Goal: Information Seeking & Learning: Compare options

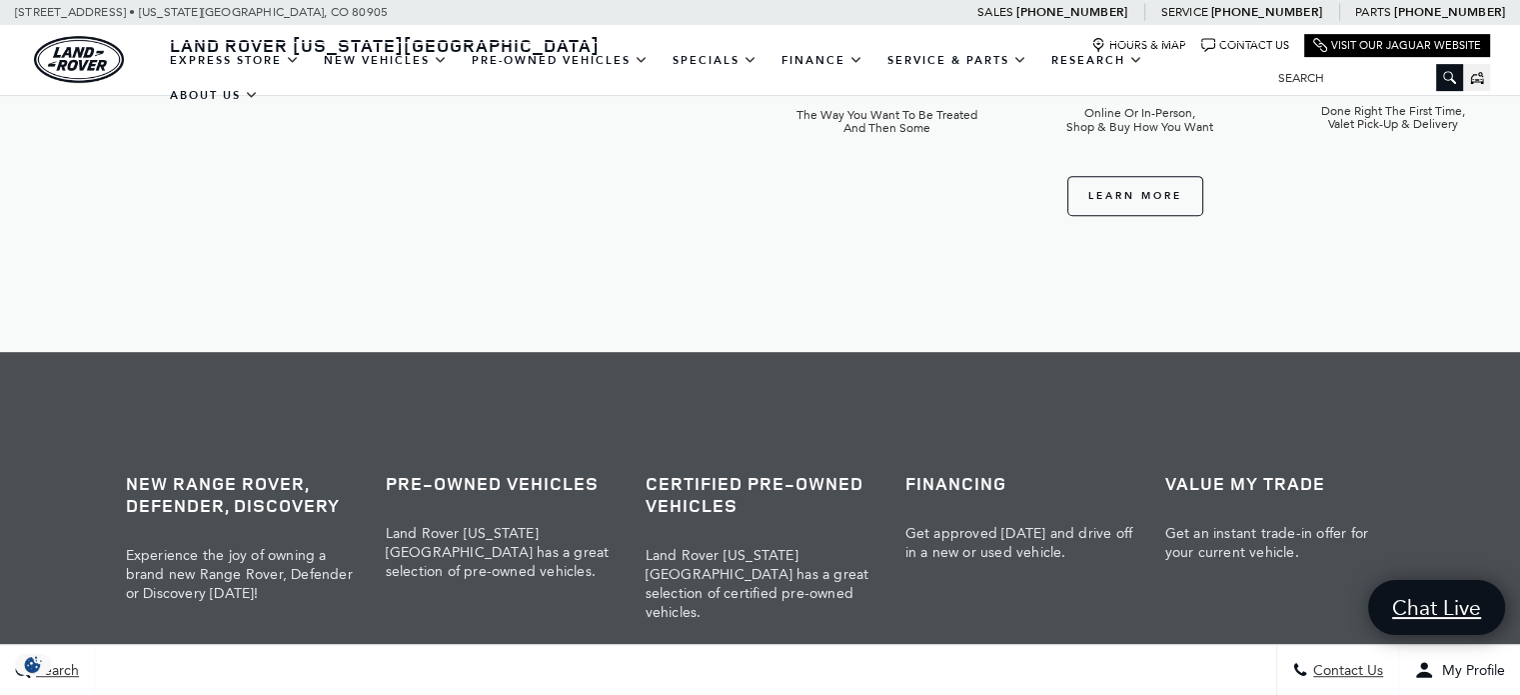
scroll to position [800, 0]
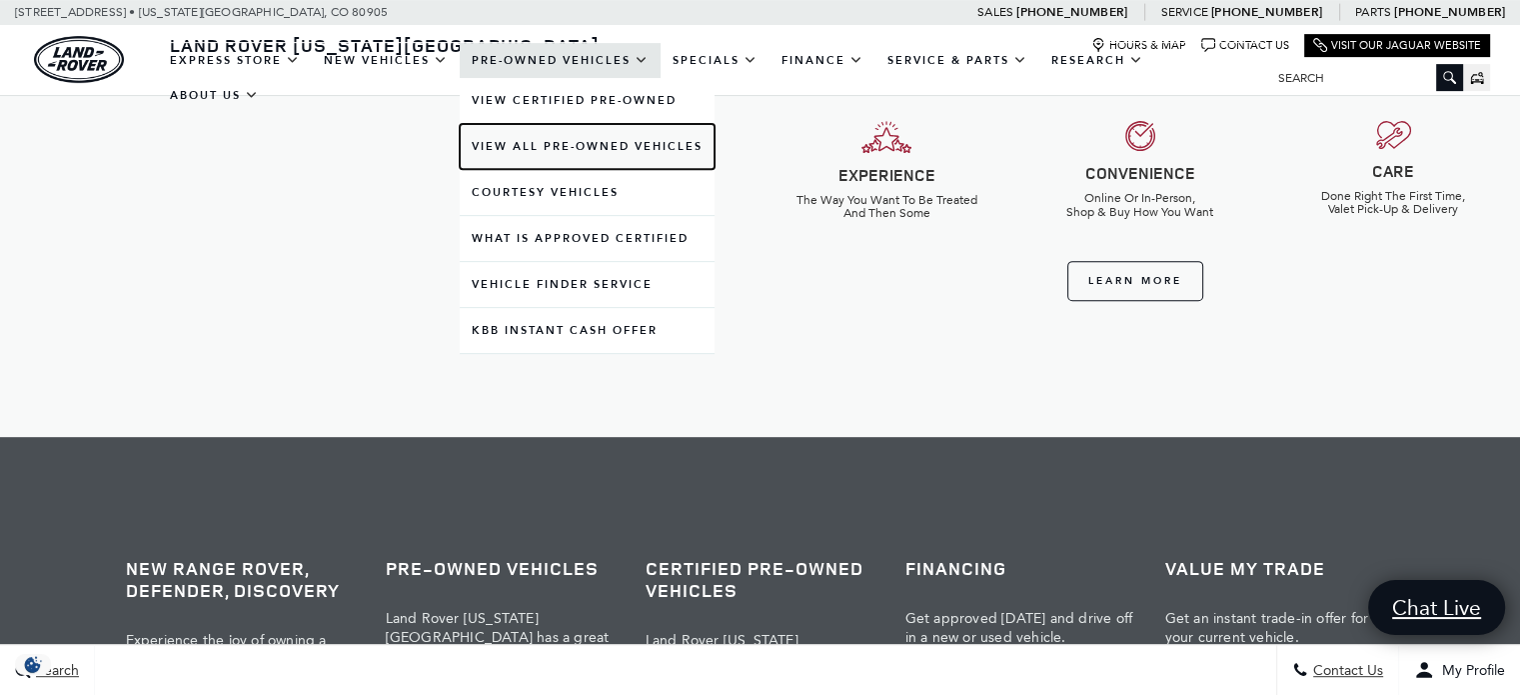
click at [618, 162] on link "View All Pre-Owned Vehicles" at bounding box center [587, 146] width 255 height 45
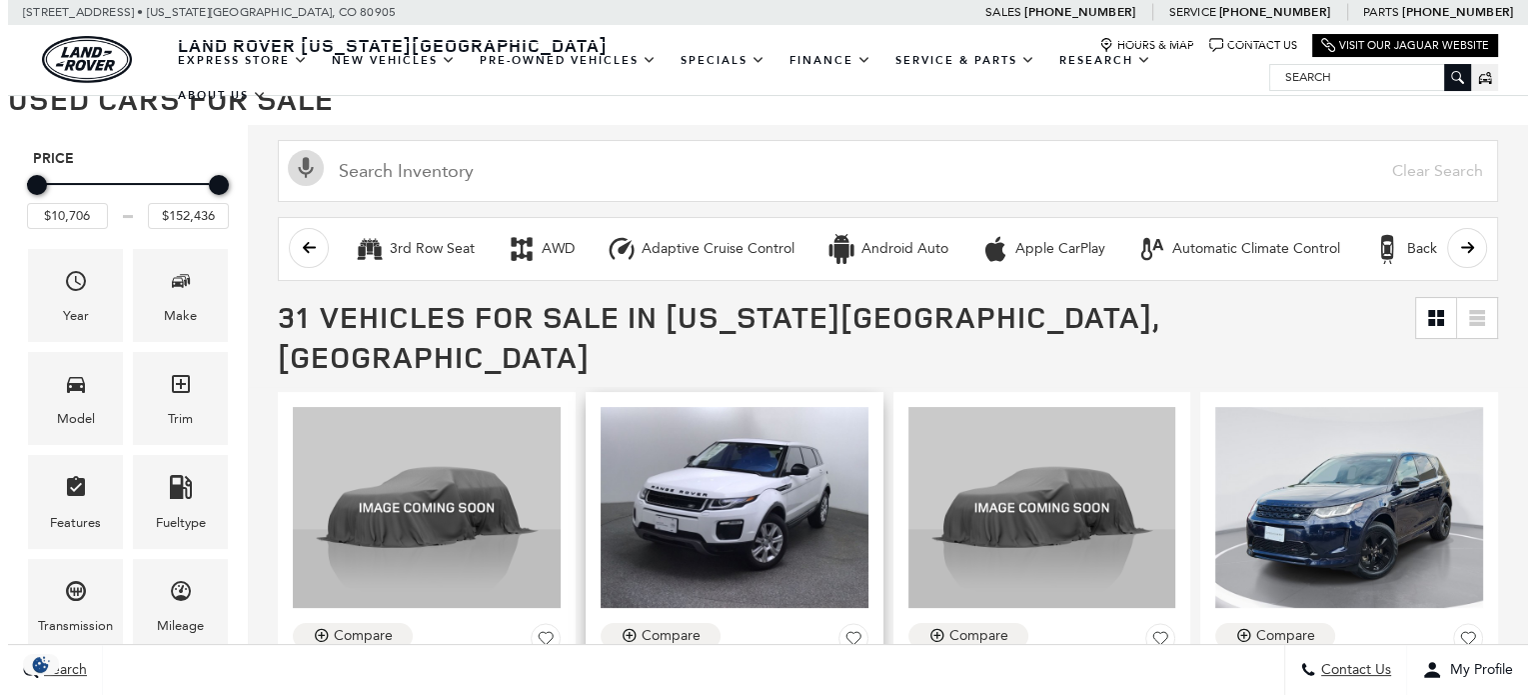
scroll to position [262, 0]
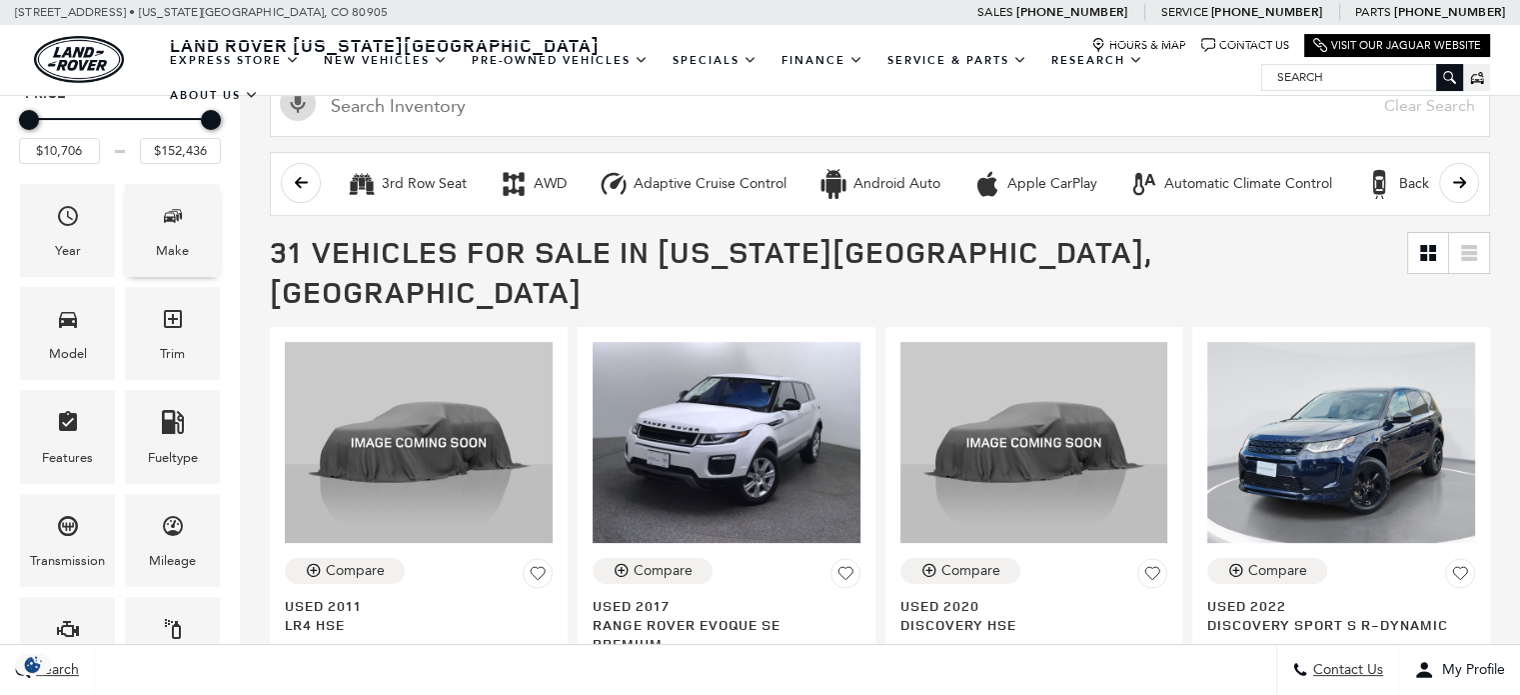
click at [180, 225] on icon "Make" at bounding box center [173, 216] width 24 height 24
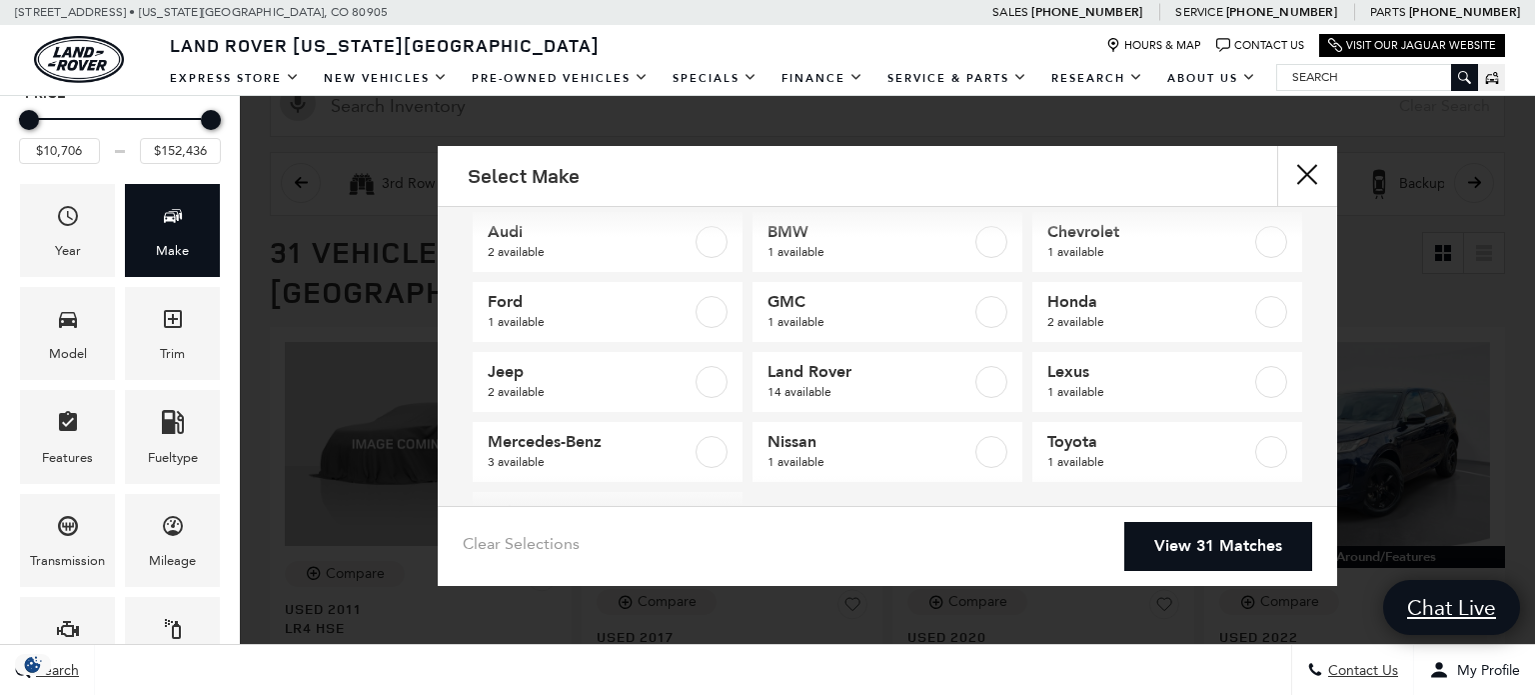
scroll to position [13, 0]
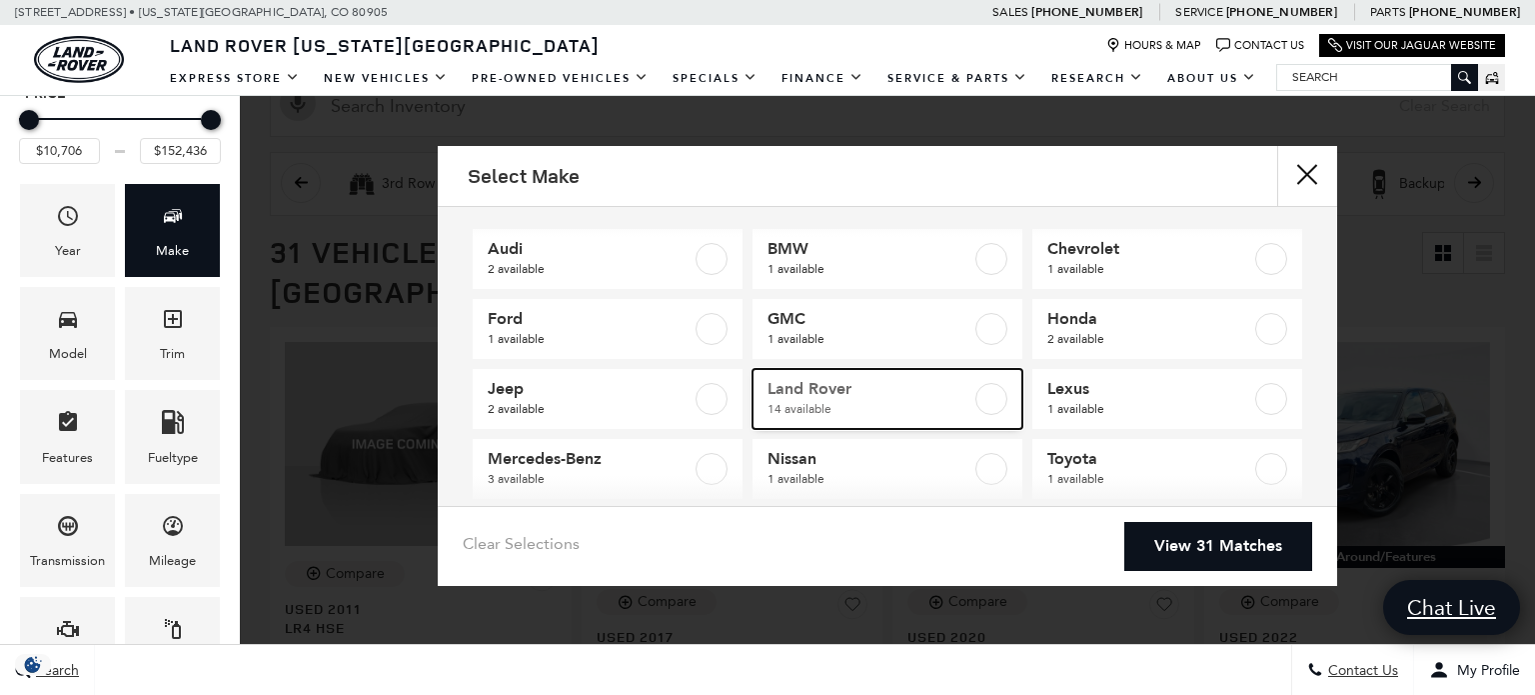
click at [975, 392] on label at bounding box center [991, 399] width 32 height 32
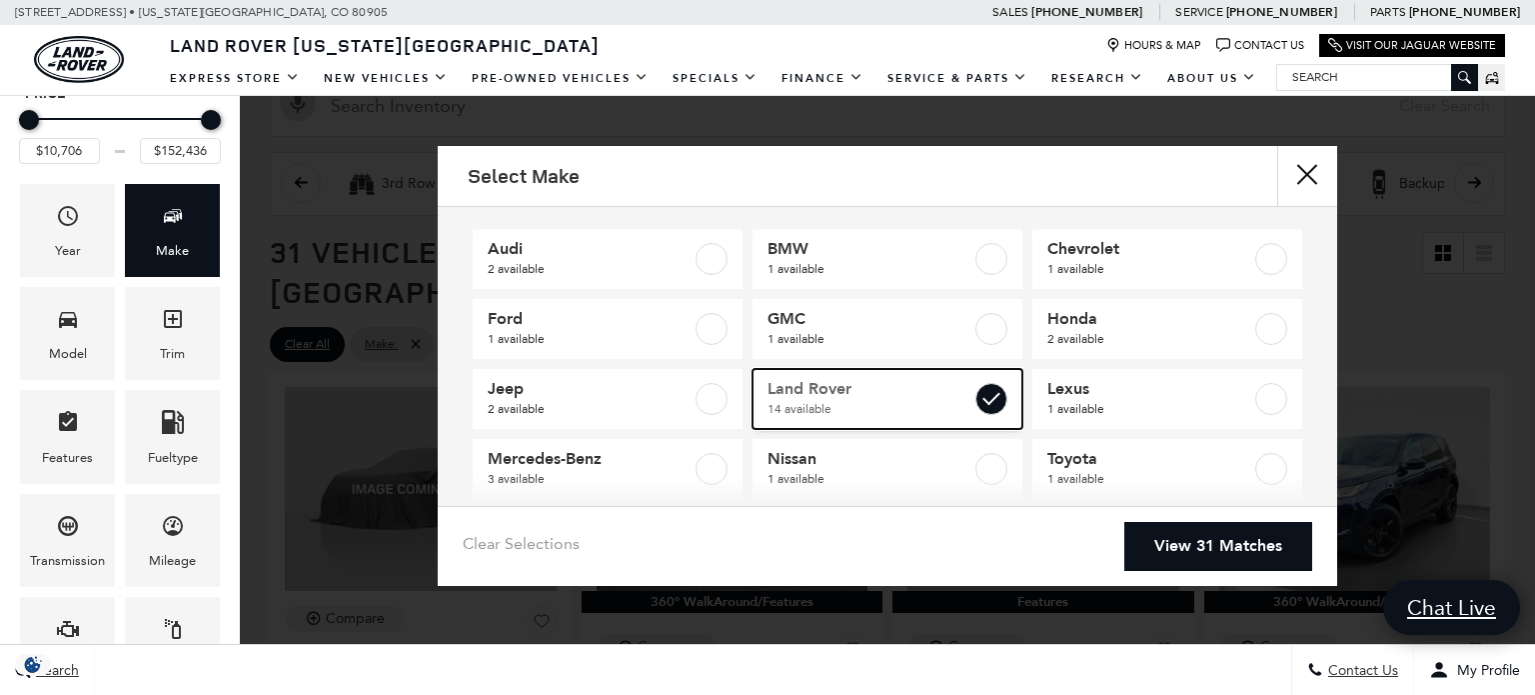
checkbox input "true"
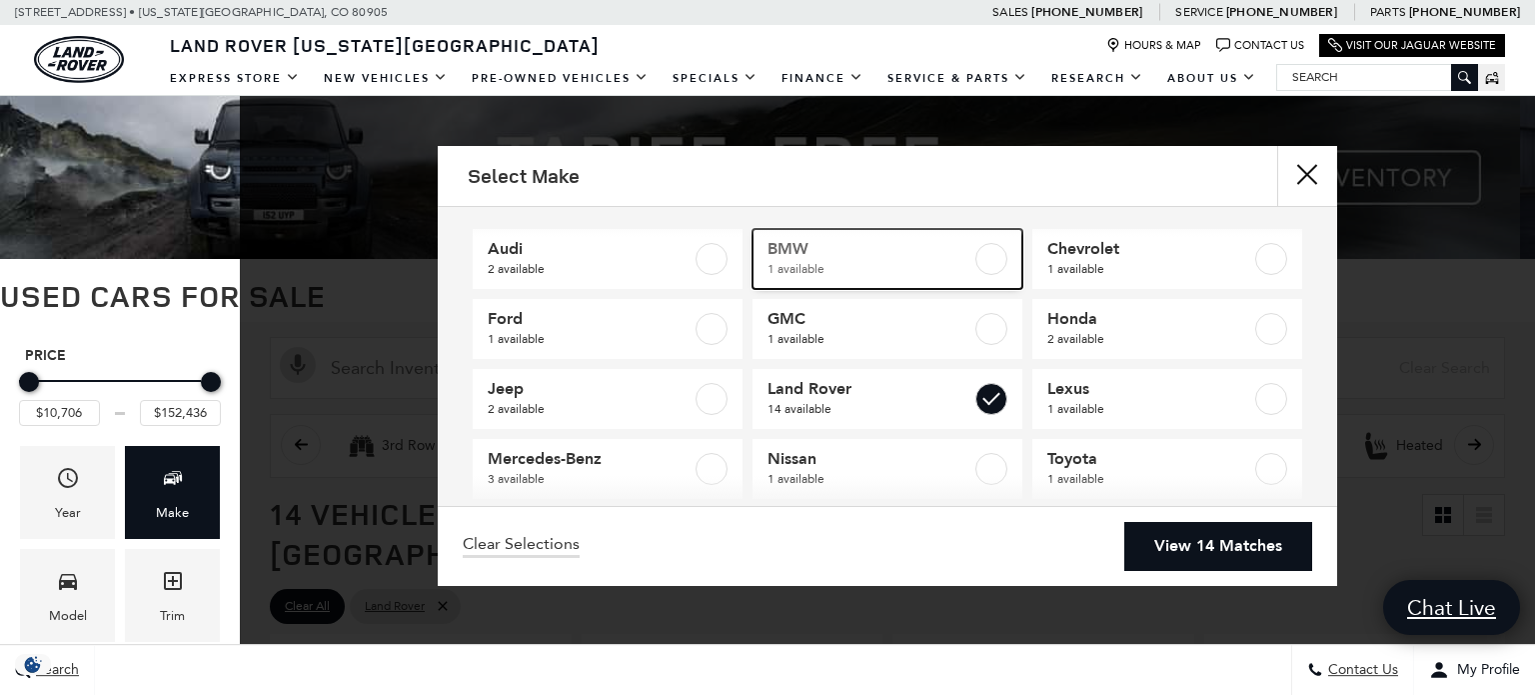
click at [976, 261] on label at bounding box center [991, 259] width 32 height 32
checkbox input "true"
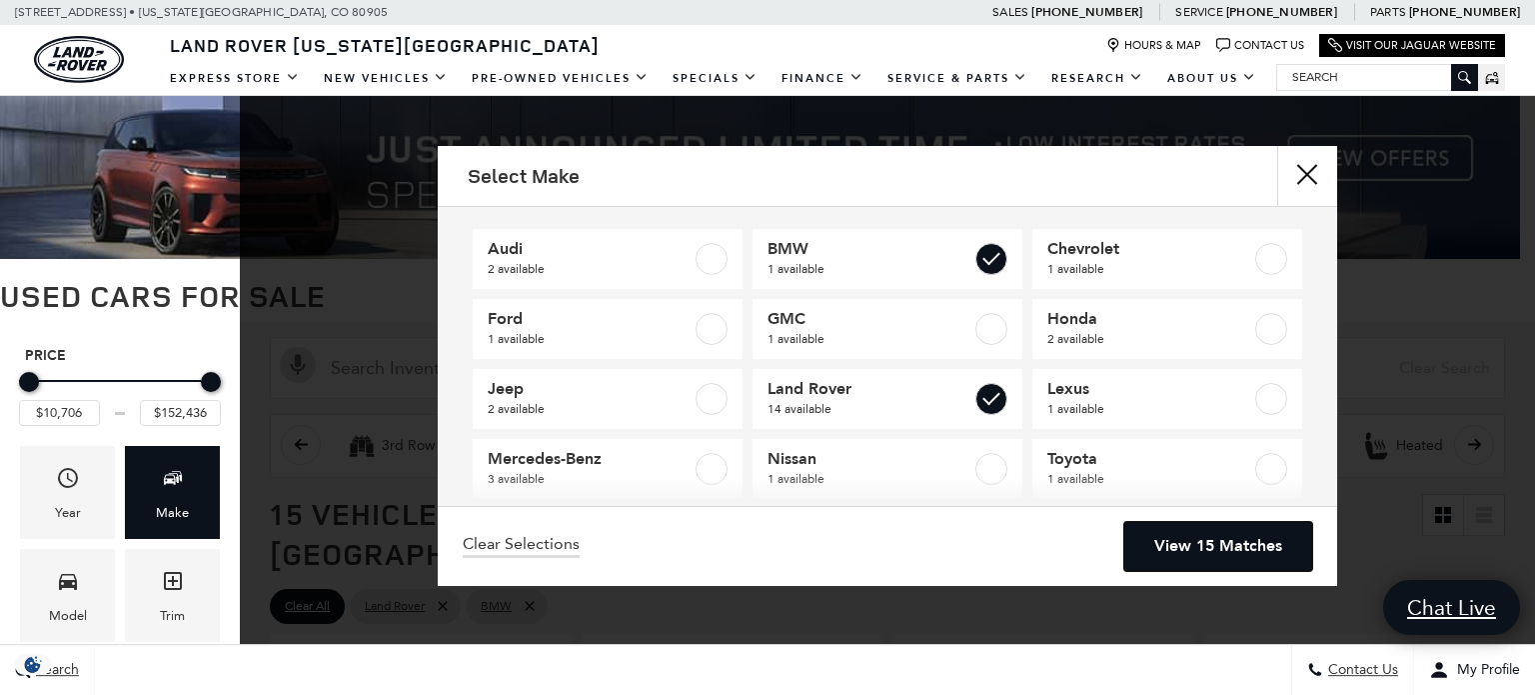
click at [1198, 543] on link "View 15 Matches" at bounding box center [1218, 546] width 188 height 49
